Goal: Information Seeking & Learning: Learn about a topic

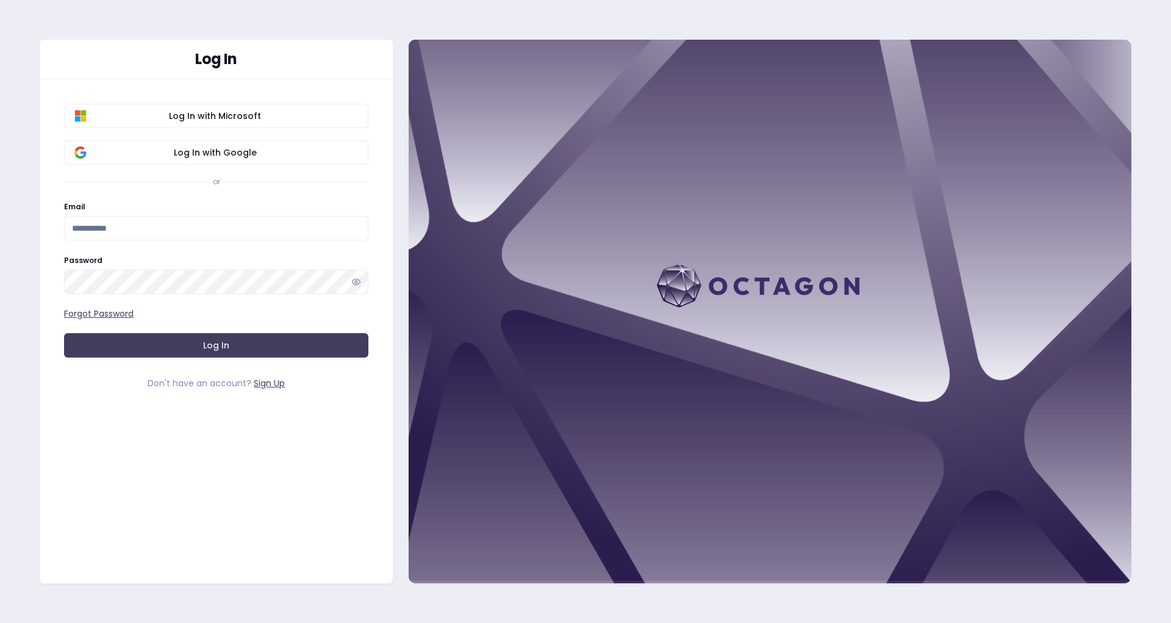
click at [268, 387] on link "Sign Up" at bounding box center [269, 383] width 31 height 12
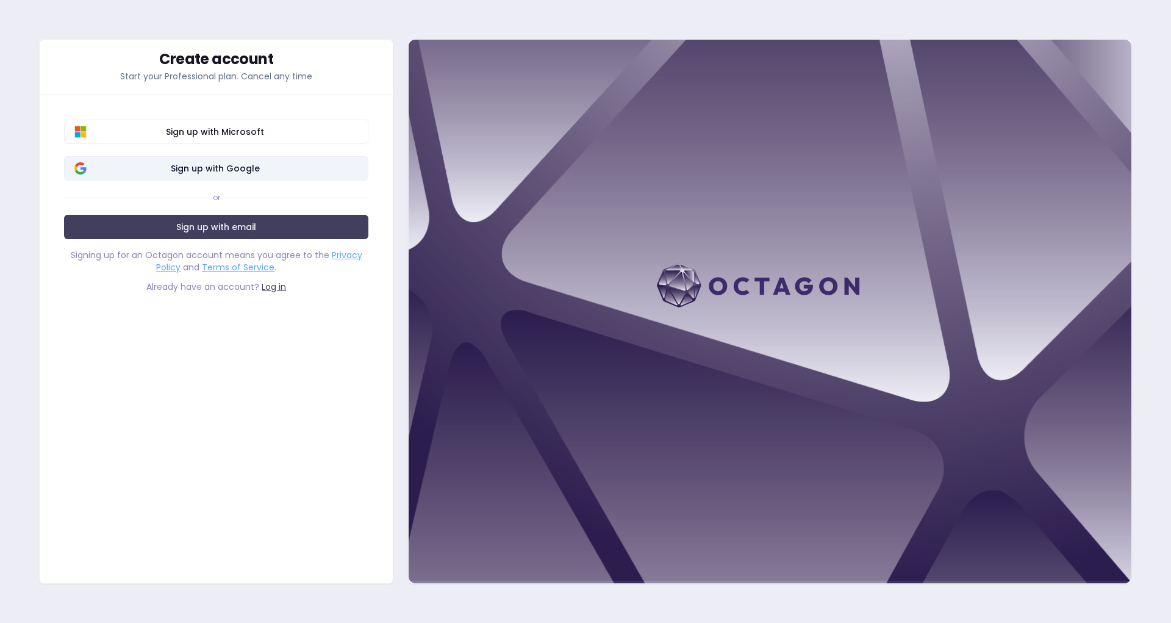
click at [190, 167] on span "Sign up with Google" at bounding box center [215, 168] width 286 height 12
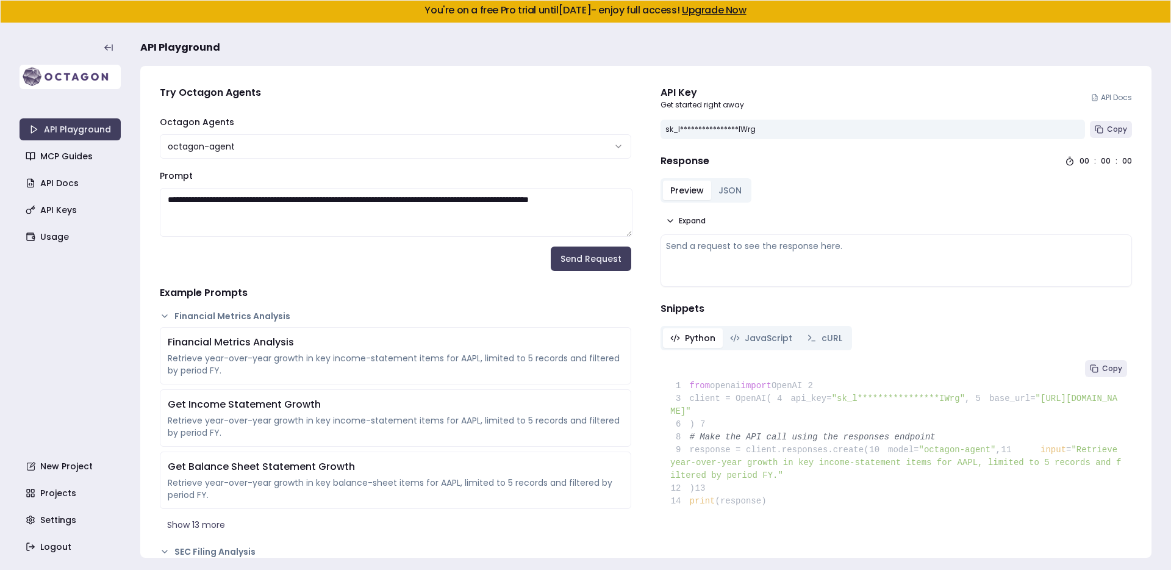
click at [54, 76] on img at bounding box center [70, 77] width 101 height 24
click at [50, 161] on link "MCP Guides" at bounding box center [71, 156] width 101 height 22
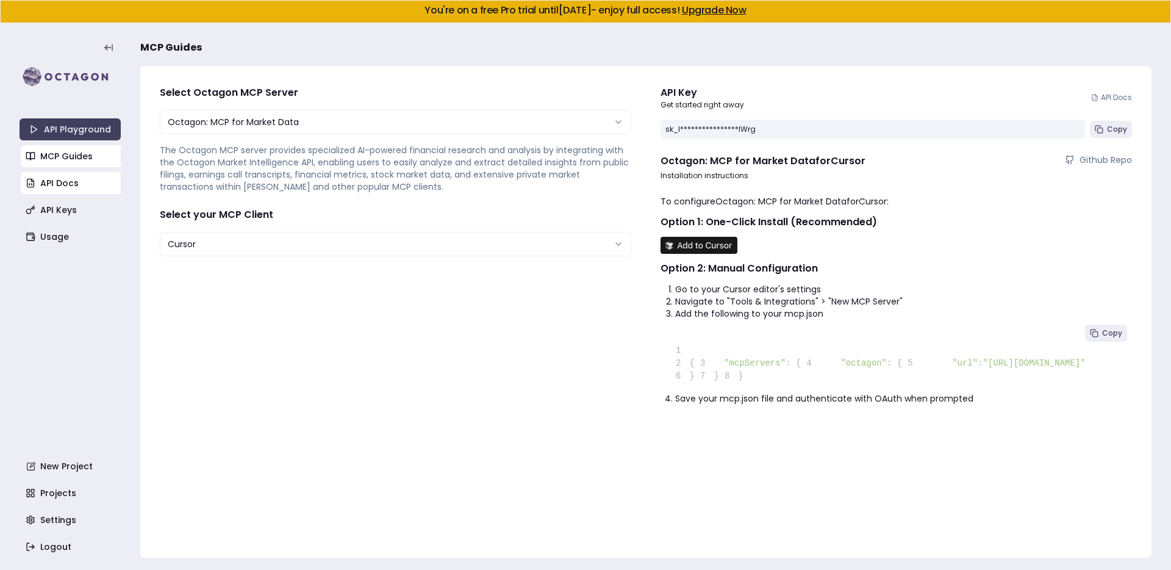
click at [31, 178] on link "API Docs" at bounding box center [71, 183] width 101 height 22
